Goal: Use online tool/utility: Use online tool/utility

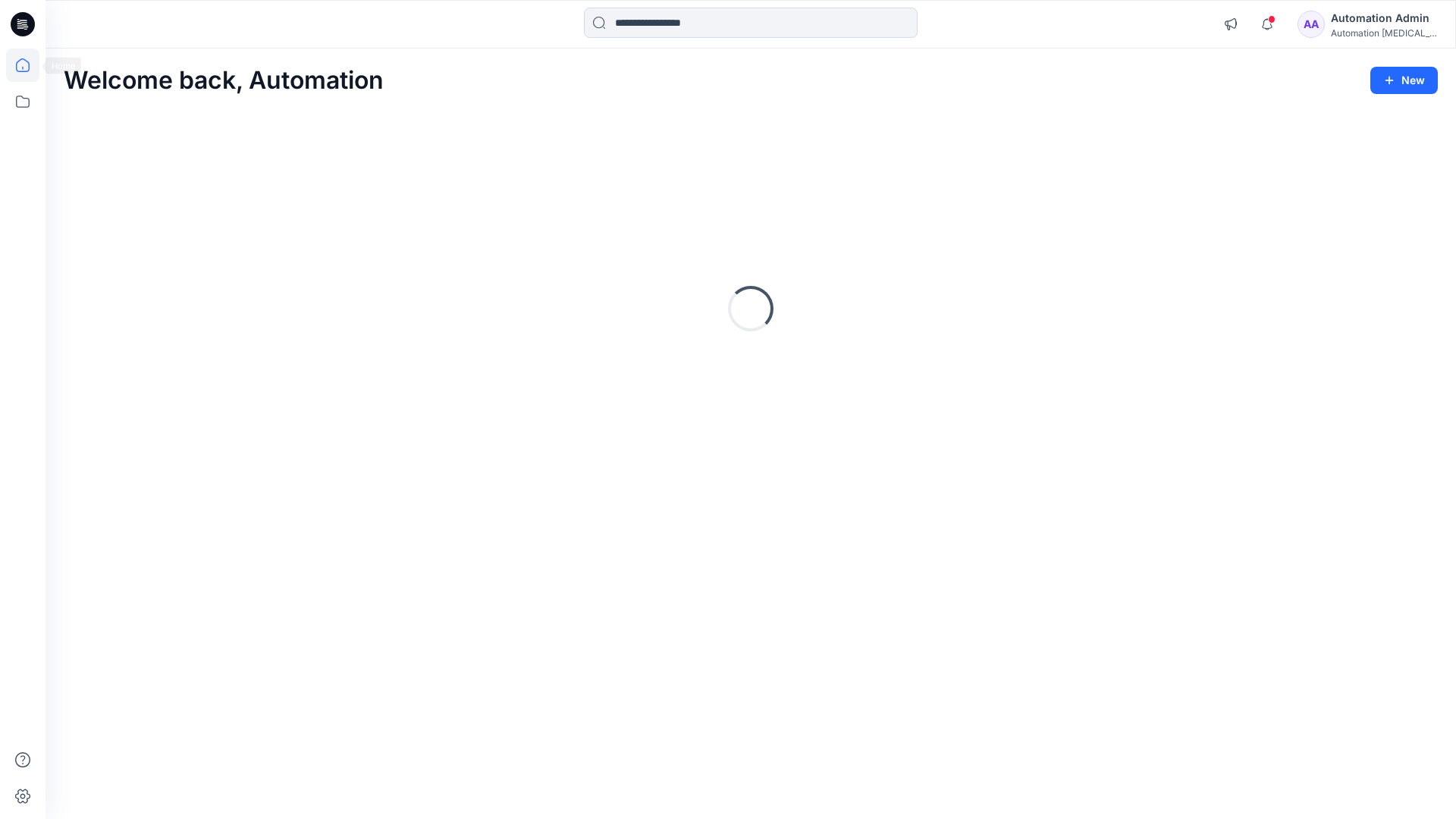
click at [29, 65] on icon at bounding box center [23, 65] width 14 height 14
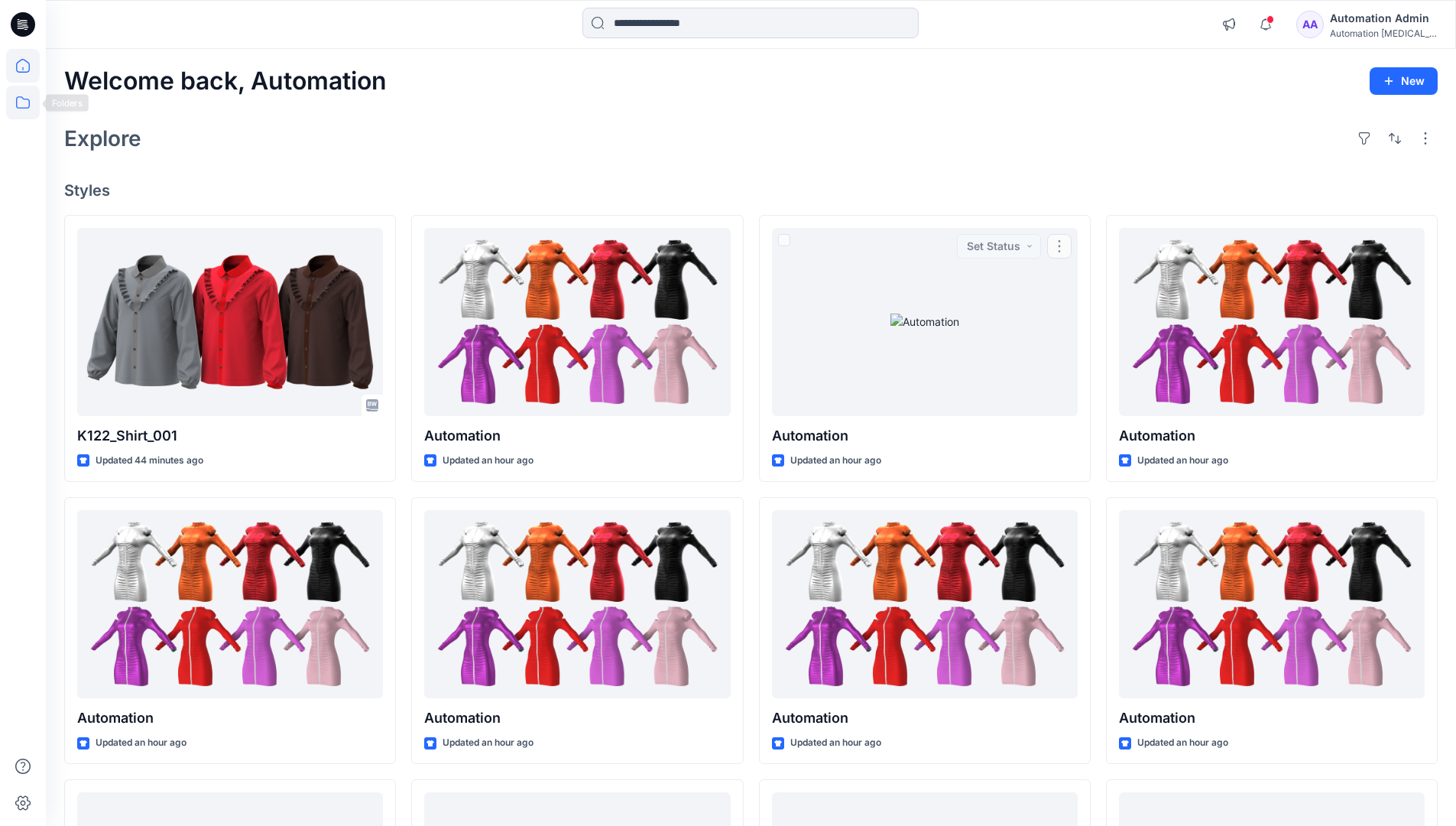
click at [21, 105] on icon at bounding box center [23, 102] width 34 height 34
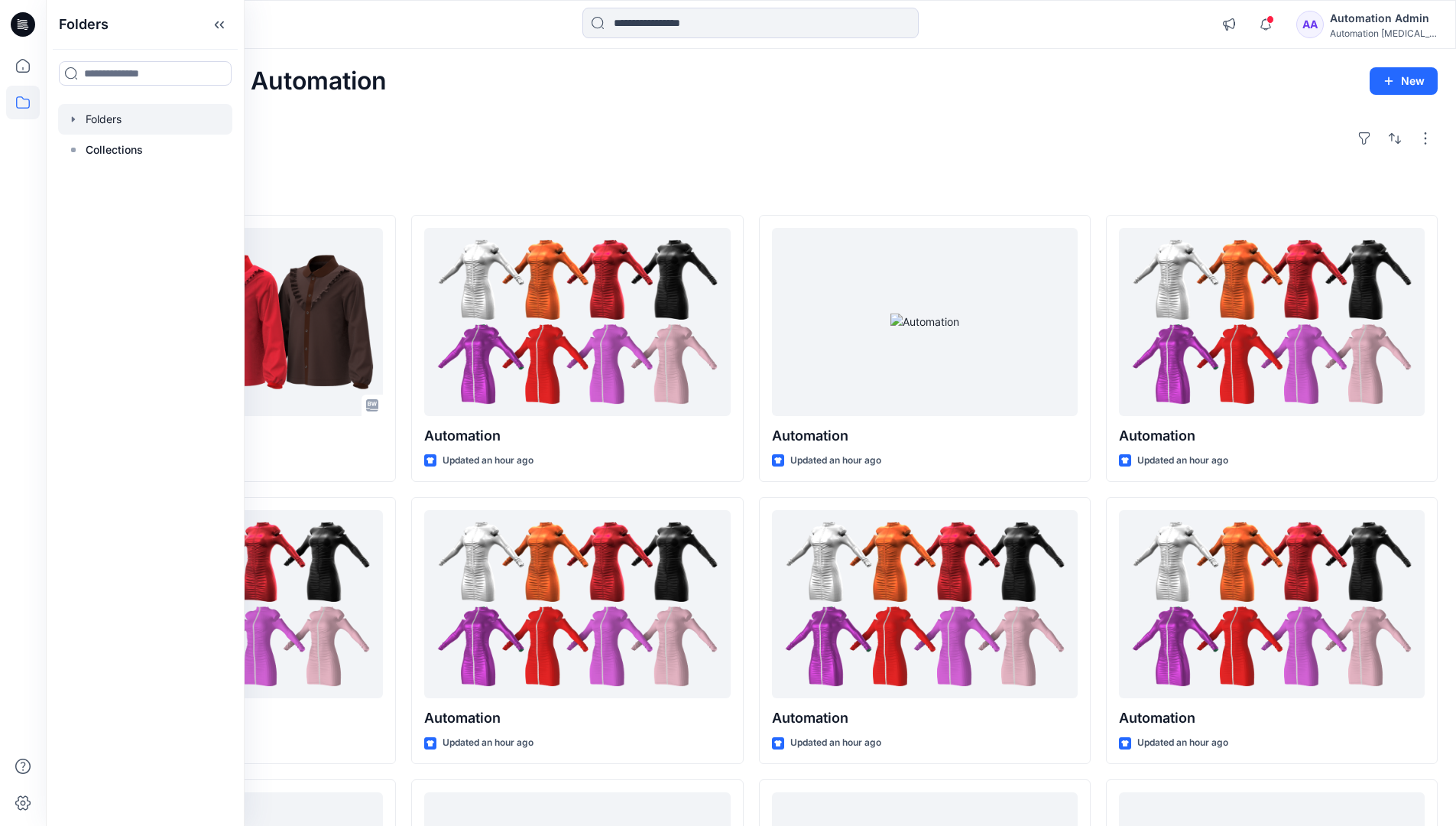
click at [172, 118] on div at bounding box center [144, 119] width 174 height 30
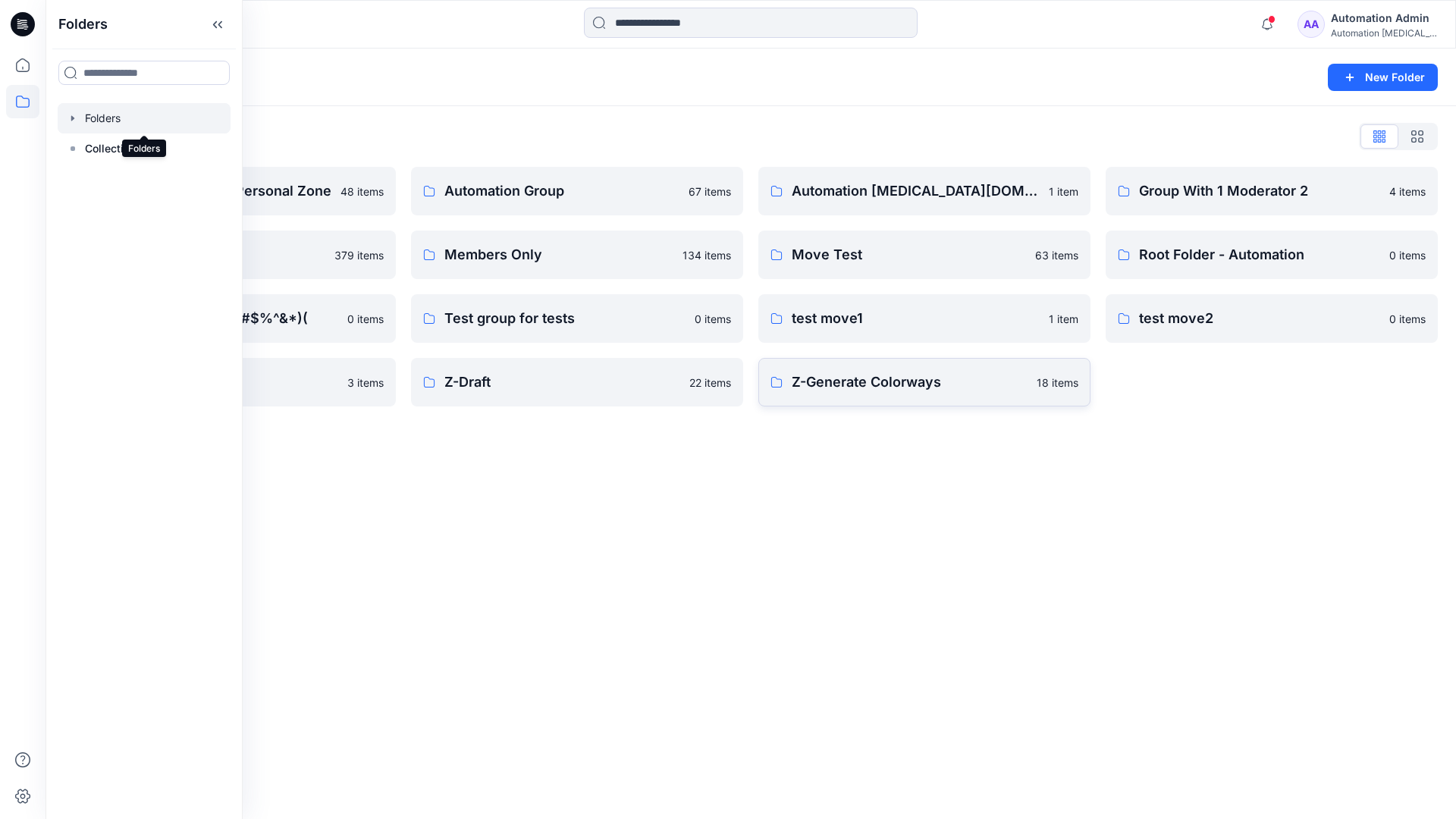
click at [933, 389] on p "Z-Generate Colorways" at bounding box center [910, 382] width 236 height 21
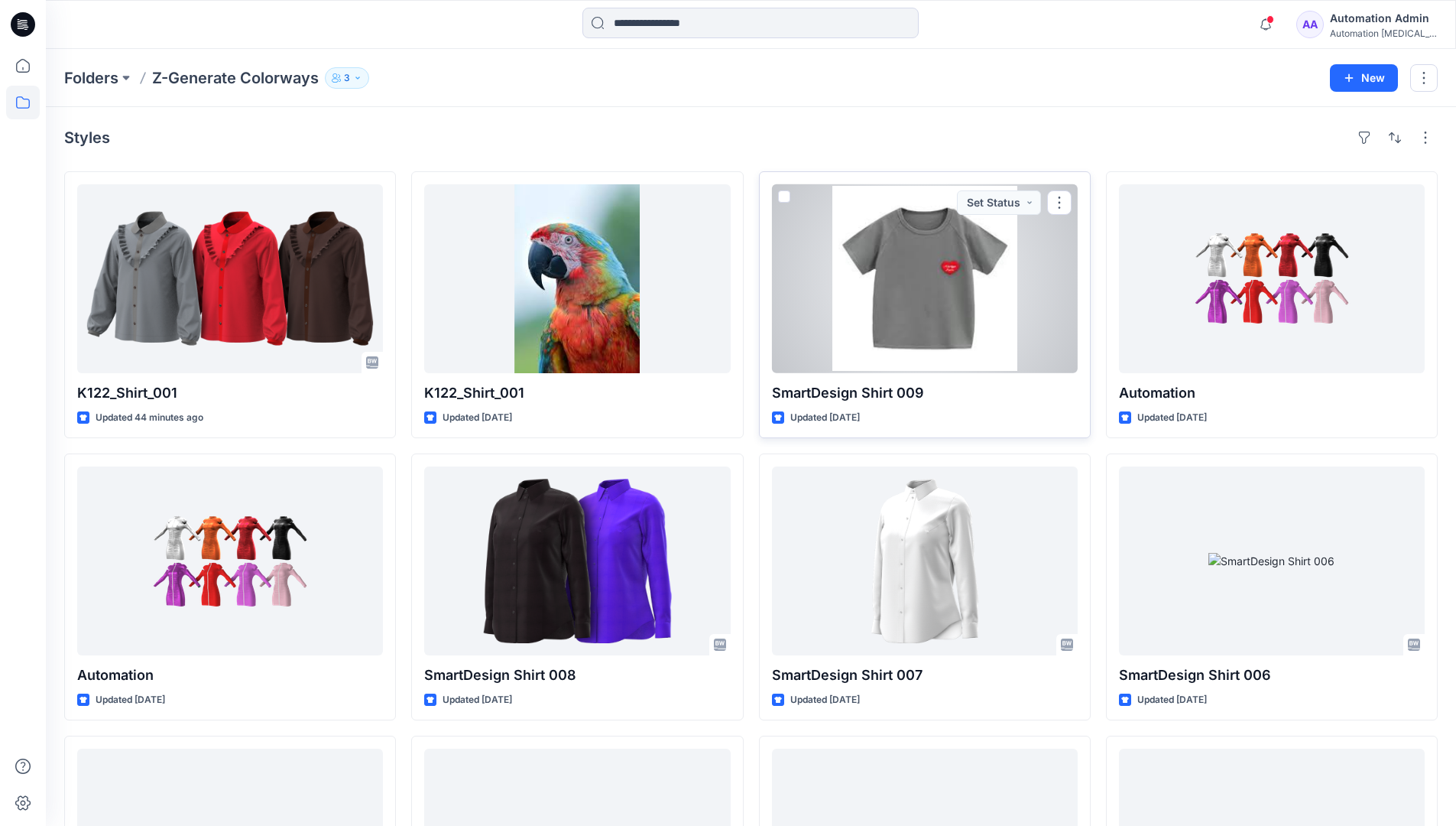
click at [784, 197] on span at bounding box center [784, 197] width 12 height 12
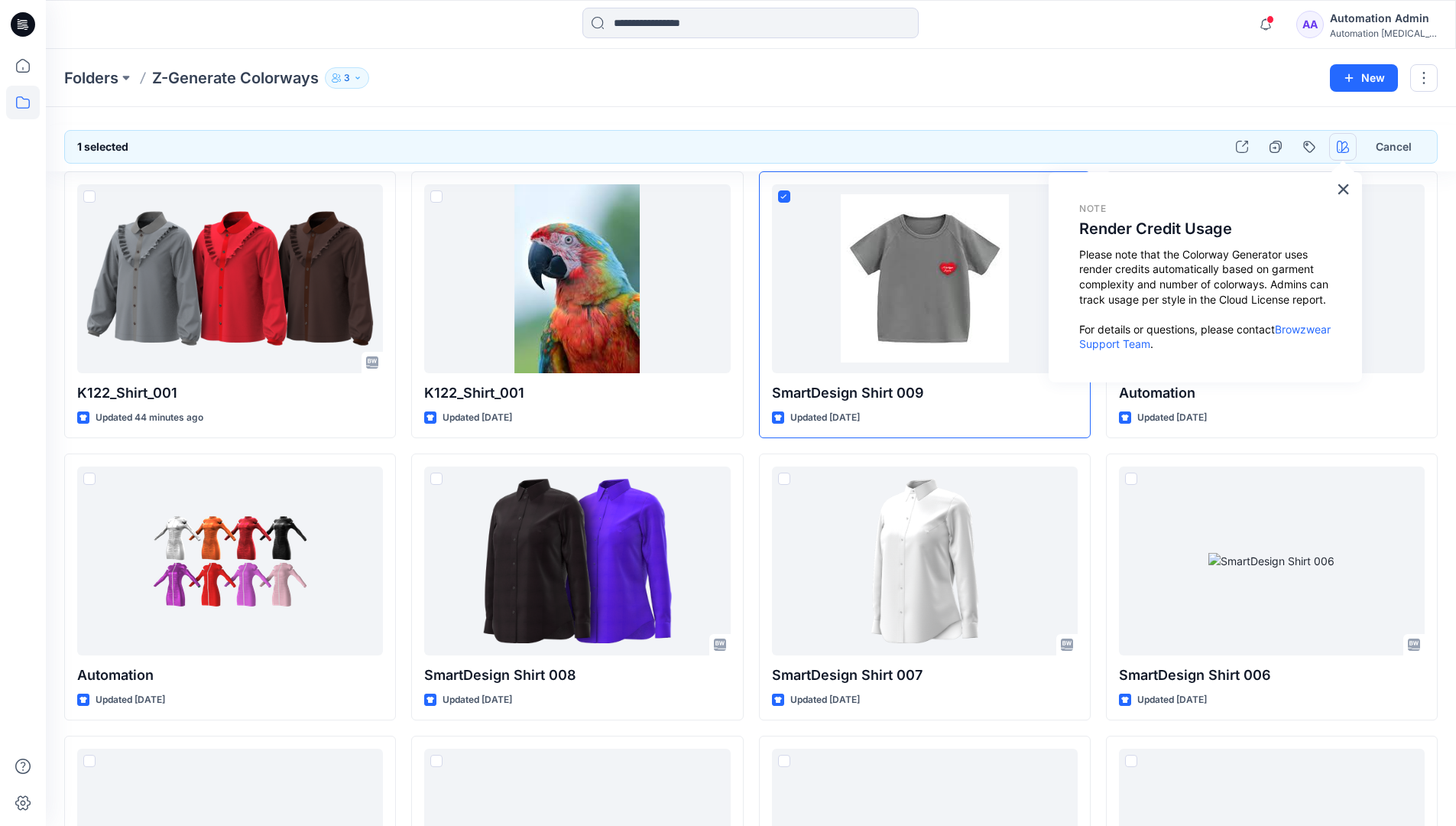
click at [1343, 143] on icon "button" at bounding box center [1343, 147] width 12 height 12
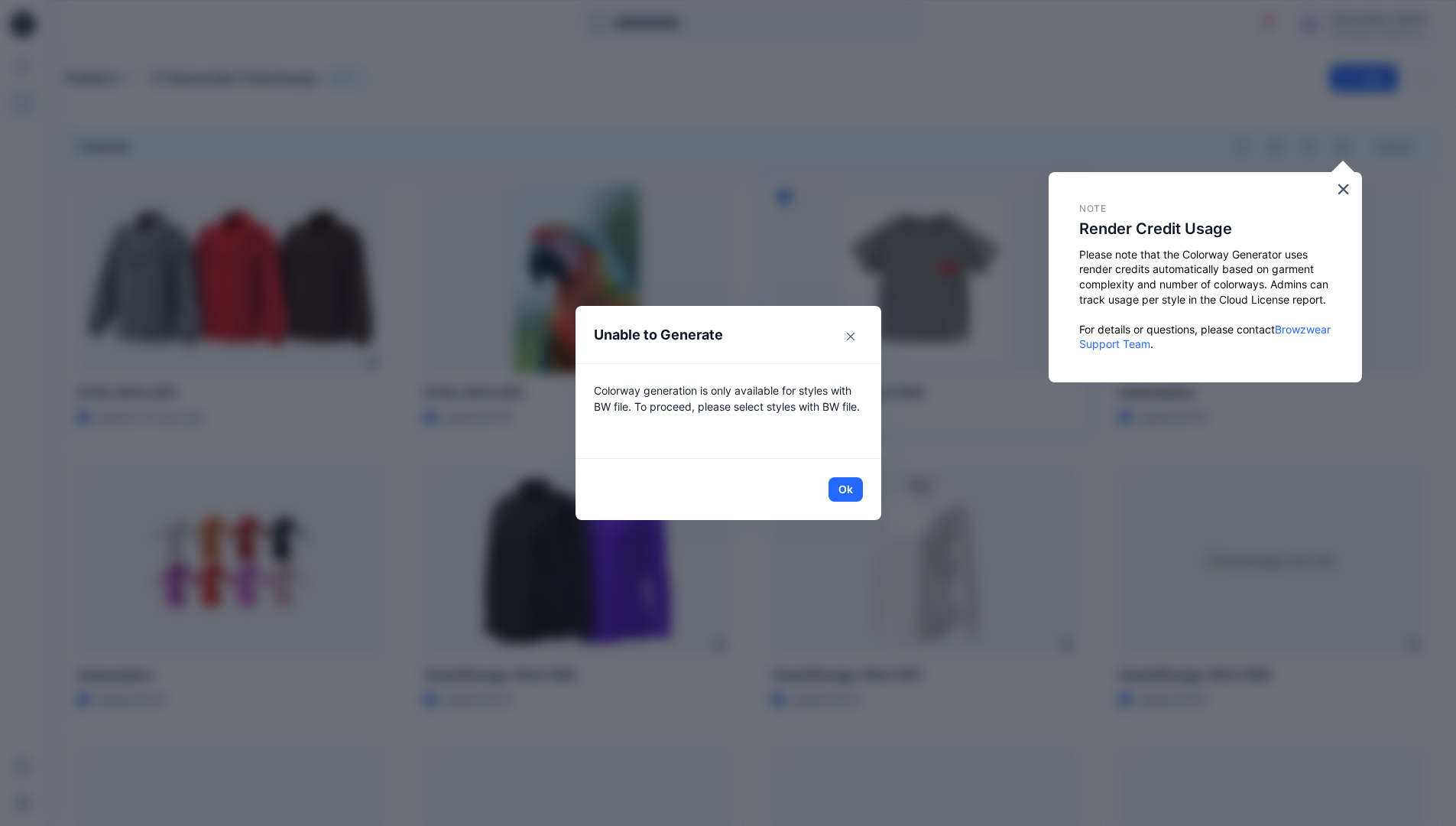
click at [772, 337] on header "Unable to Generate" at bounding box center [729, 334] width 306 height 57
click at [851, 488] on button "Ok" at bounding box center [846, 489] width 34 height 24
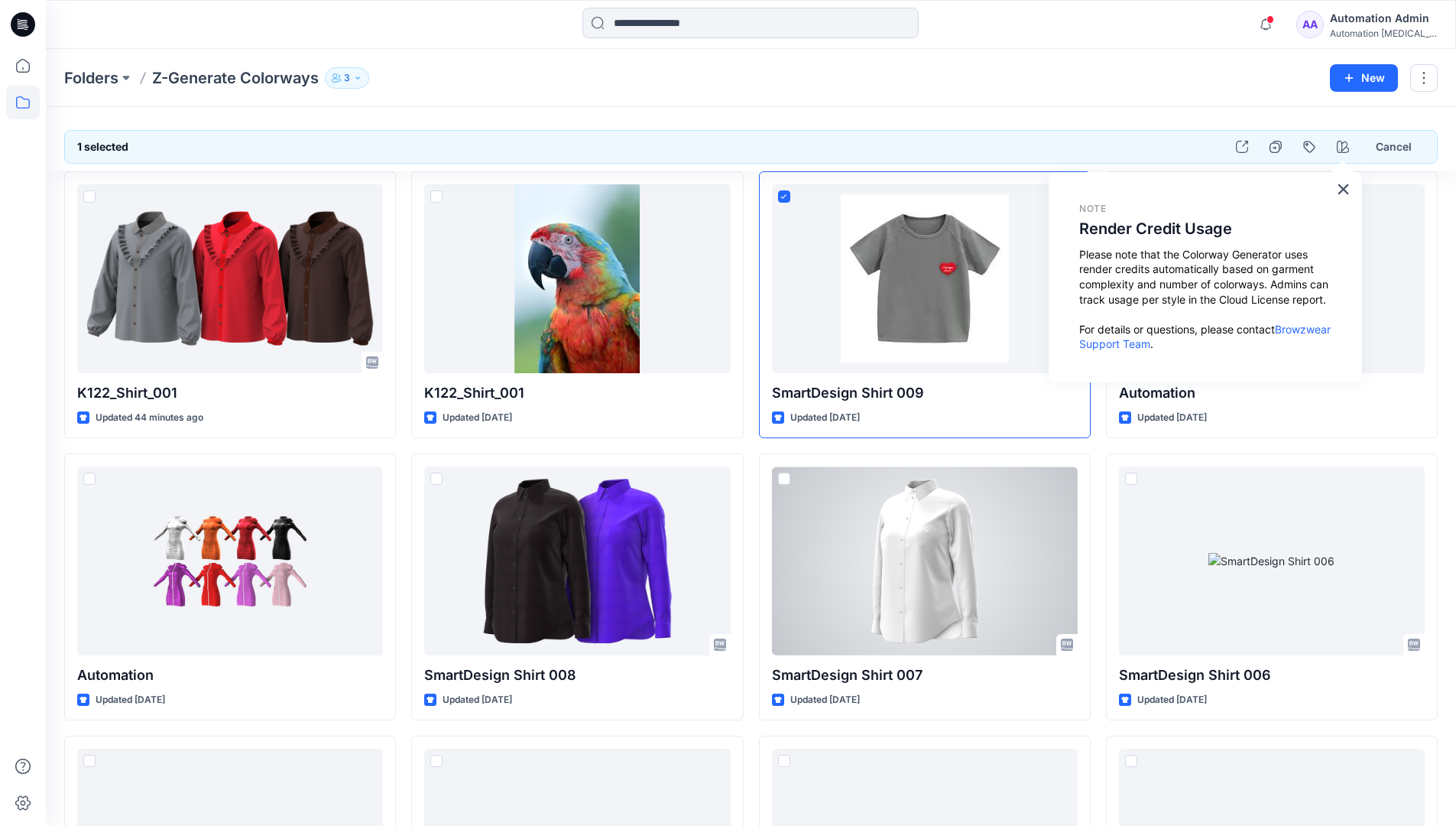
click at [1400, 27] on div "Automation [MEDICAL_DATA]..." at bounding box center [1383, 33] width 107 height 12
